Goal: Check status: Check status

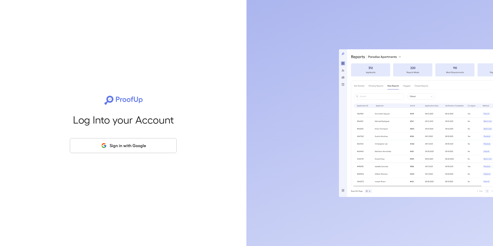
drag, startPoint x: 128, startPoint y: 135, endPoint x: 128, endPoint y: 138, distance: 2.6
click at [128, 135] on div "Log Into your Account Sign in with Google" at bounding box center [123, 123] width 230 height 246
click at [128, 138] on div "Log Into your Account Sign in with Google" at bounding box center [123, 123] width 230 height 246
click at [127, 143] on button "Sign in with Google" at bounding box center [123, 145] width 107 height 15
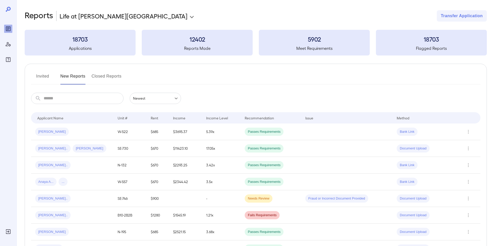
drag, startPoint x: 43, startPoint y: 72, endPoint x: 43, endPoint y: 80, distance: 8.2
click at [43, 72] on button "Invited" at bounding box center [42, 78] width 23 height 12
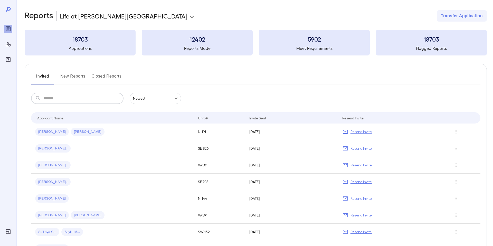
click at [58, 99] on input "text" at bounding box center [84, 98] width 80 height 11
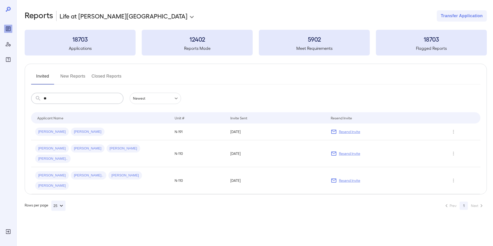
type input "*"
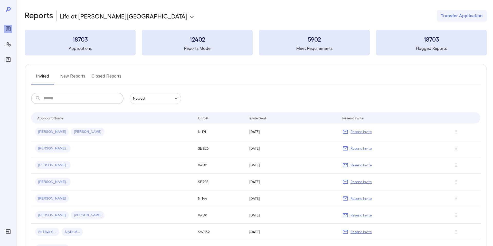
type input "*"
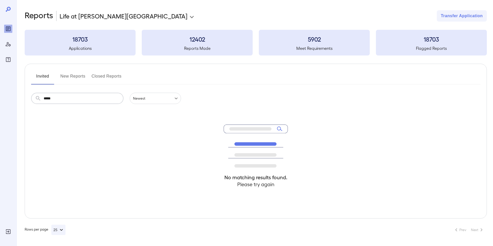
type input "*****"
click at [72, 77] on button "New Reports" at bounding box center [72, 78] width 25 height 12
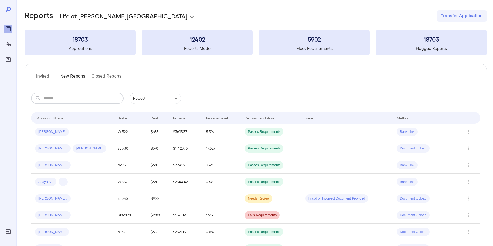
click at [87, 95] on input "text" at bounding box center [84, 98] width 80 height 11
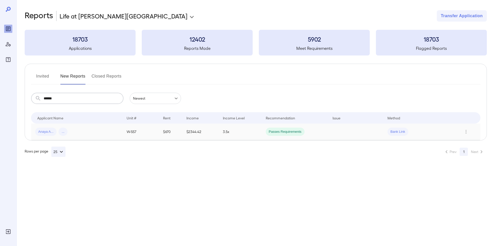
type input "******"
click at [48, 132] on span "Anaya A..." at bounding box center [45, 131] width 21 height 5
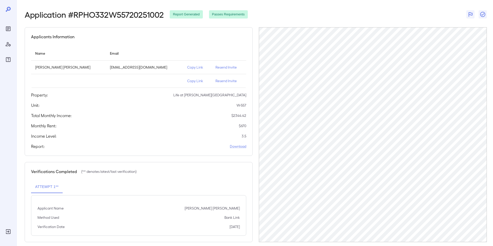
scroll to position [25, 0]
